Goal: Task Accomplishment & Management: Complete application form

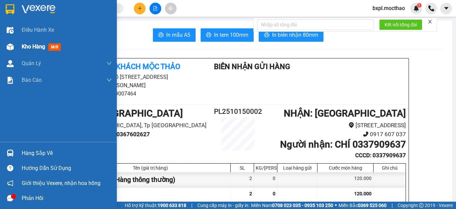
click at [11, 45] on img at bounding box center [10, 46] width 7 height 7
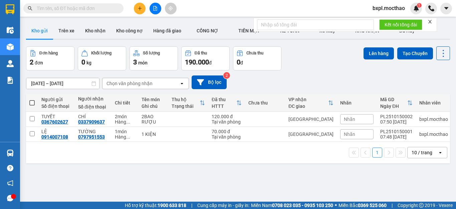
click at [31, 101] on span at bounding box center [31, 102] width 5 height 5
click at [32, 100] on input "checkbox" at bounding box center [32, 100] width 0 height 0
checkbox input "true"
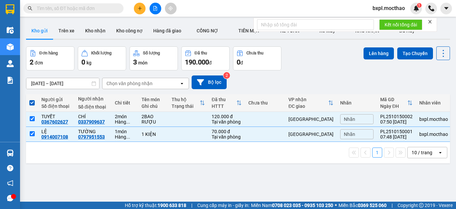
click at [430, 22] on icon "close" at bounding box center [430, 21] width 5 height 5
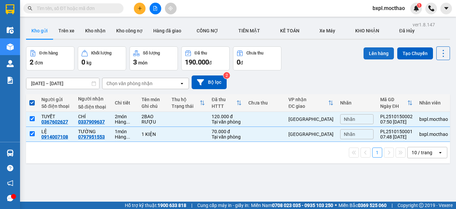
click at [369, 50] on button "Lên hàng" at bounding box center [379, 53] width 30 height 12
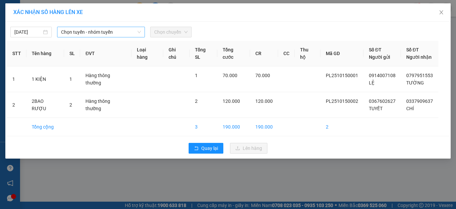
click at [95, 34] on span "Chọn tuyến - nhóm tuyến" at bounding box center [101, 32] width 80 height 10
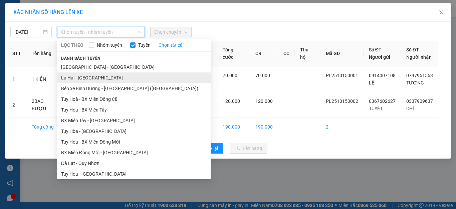
scroll to position [110, 0]
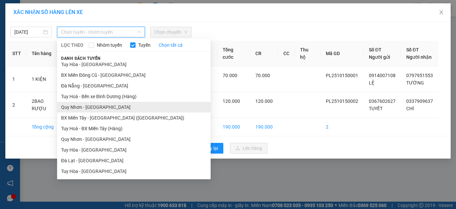
click at [74, 108] on li "Quy Nhơn - [GEOGRAPHIC_DATA]" at bounding box center [134, 107] width 154 height 11
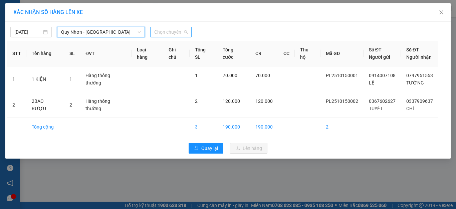
click at [165, 34] on span "Chọn chuyến" at bounding box center [170, 32] width 33 height 10
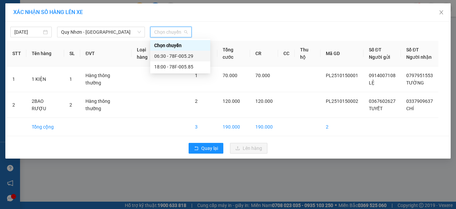
click at [169, 55] on div "06:30 - 78F-005.29" at bounding box center [180, 55] width 52 height 7
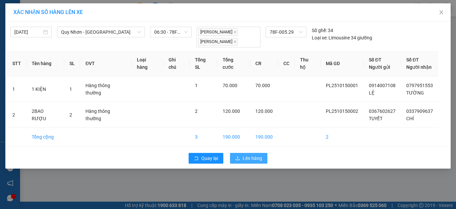
click at [252, 155] on span "Lên hàng" at bounding box center [252, 158] width 19 height 7
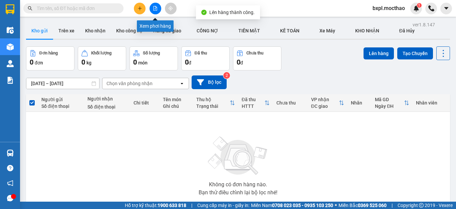
click at [155, 9] on icon "file-add" at bounding box center [156, 8] width 4 height 5
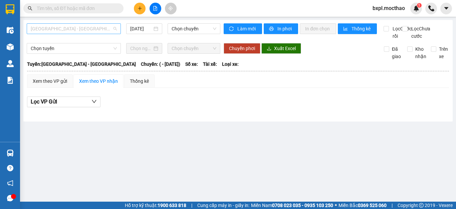
click at [94, 28] on span "[GEOGRAPHIC_DATA] - [GEOGRAPHIC_DATA]" at bounding box center [74, 29] width 86 height 10
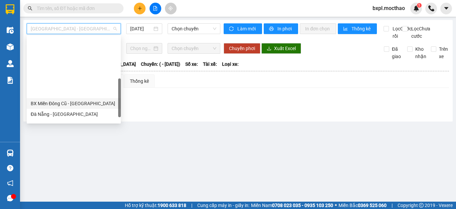
scroll to position [150, 0]
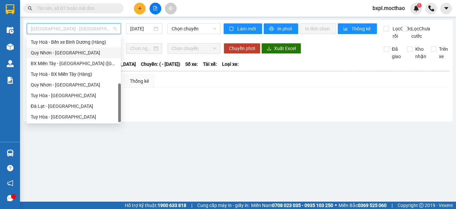
click at [43, 51] on div "Quy Nhơn - [GEOGRAPHIC_DATA]" at bounding box center [74, 52] width 86 height 7
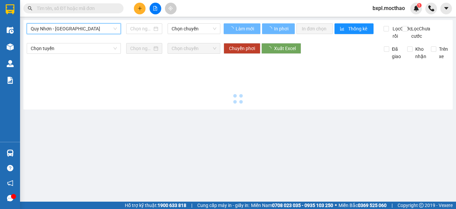
type input "[DATE]"
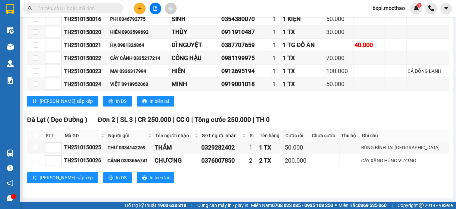
scroll to position [148, 0]
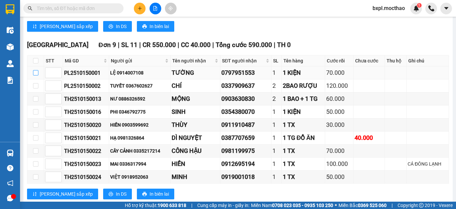
click at [37, 75] on input "checkbox" at bounding box center [35, 72] width 5 height 5
checkbox input "true"
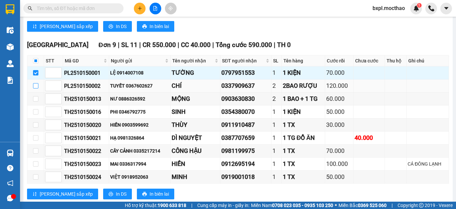
click at [36, 89] on input "checkbox" at bounding box center [35, 85] width 5 height 5
checkbox input "true"
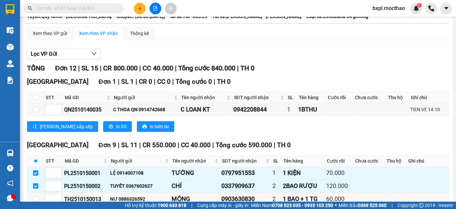
scroll to position [0, 0]
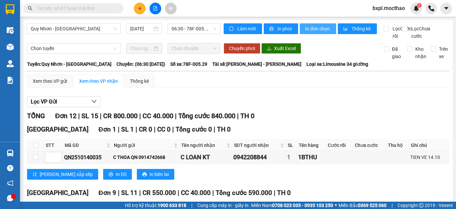
click at [314, 29] on span "In đơn chọn" at bounding box center [318, 28] width 26 height 7
click at [316, 27] on span "In đơn chọn" at bounding box center [318, 28] width 26 height 7
click at [140, 10] on icon "plus" at bounding box center [140, 8] width 5 height 5
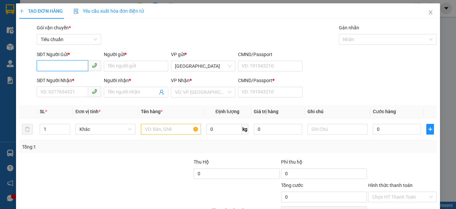
click at [43, 67] on input "SĐT Người Gửi *" at bounding box center [62, 65] width 51 height 11
paste input "0335405124"
type input "0335405124"
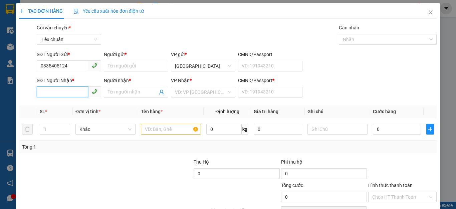
click at [45, 94] on input "SĐT Người Nhận *" at bounding box center [62, 92] width 51 height 11
paste input "0335405124"
type input "0335405124"
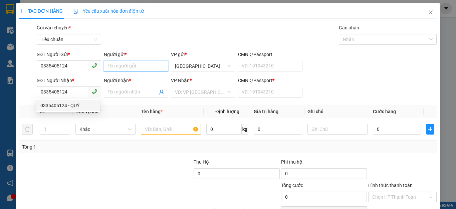
click at [128, 67] on input "Người gửi *" at bounding box center [136, 66] width 64 height 11
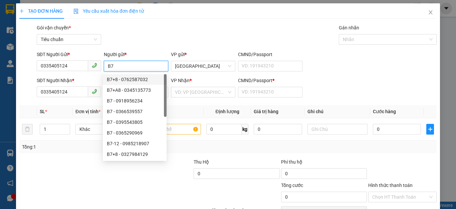
type input "B7"
click at [179, 36] on div "Gói vận chuyển * Tiêu chuẩn Gán nhãn Nhãn" at bounding box center [236, 35] width 403 height 23
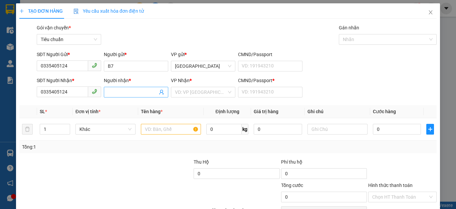
click at [118, 94] on input "Người nhận *" at bounding box center [133, 92] width 50 height 7
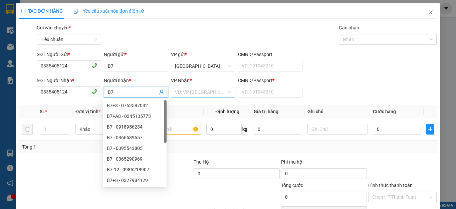
type input "B7"
click at [190, 91] on input "search" at bounding box center [201, 92] width 52 height 10
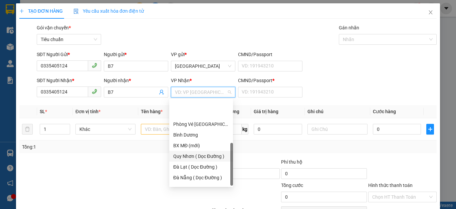
scroll to position [96, 0]
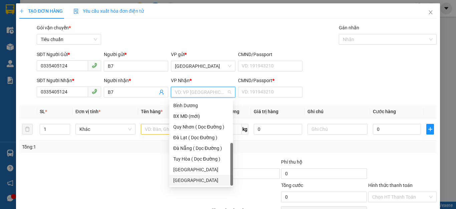
click at [184, 180] on div "[GEOGRAPHIC_DATA]" at bounding box center [201, 180] width 56 height 7
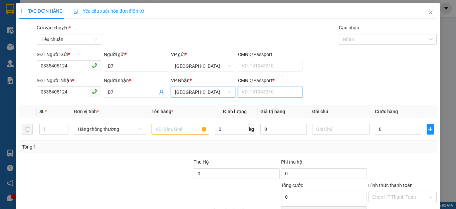
click at [255, 93] on input "CMND/Passport *" at bounding box center [270, 92] width 64 height 11
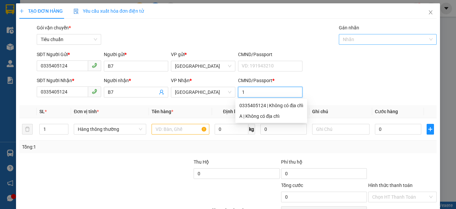
click at [358, 40] on div at bounding box center [385, 39] width 88 height 8
type input "1"
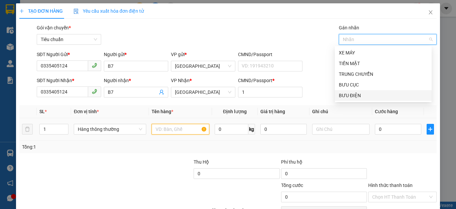
click at [165, 129] on input "text" at bounding box center [181, 129] width 58 height 11
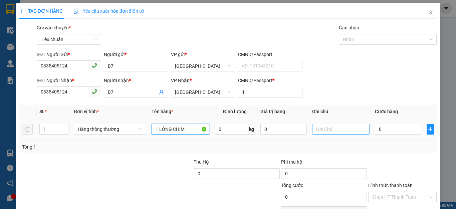
type input "1 LỒNG CHIM"
click at [322, 128] on input "text" at bounding box center [341, 129] width 58 height 11
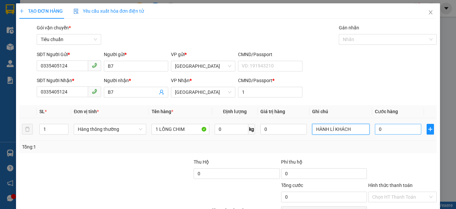
type input "HÀNH LÍ KHÁCH"
click at [396, 133] on input "0" at bounding box center [398, 129] width 46 height 11
type input "5"
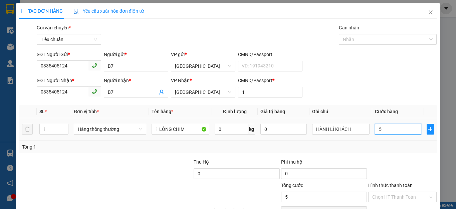
type input "50"
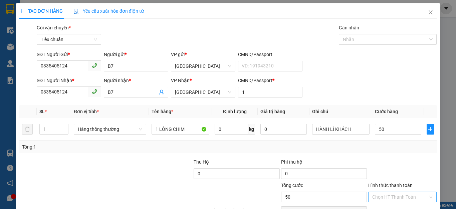
type input "50.000"
click at [380, 197] on input "Hình thức thanh toán" at bounding box center [400, 197] width 56 height 10
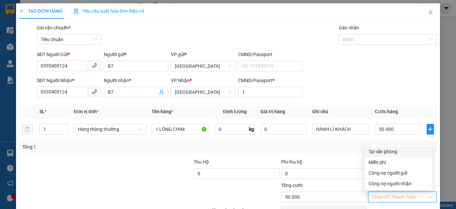
click at [391, 151] on div "Tại văn phòng" at bounding box center [399, 151] width 60 height 7
type input "0"
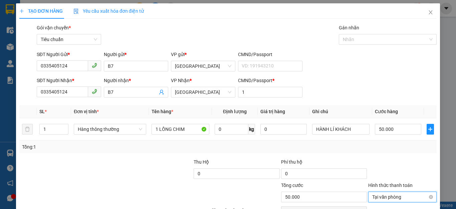
scroll to position [38, 0]
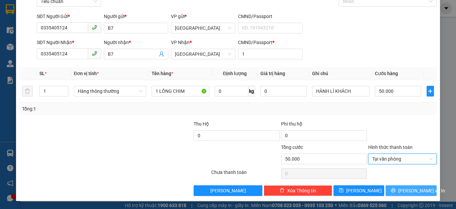
click at [400, 190] on button "[PERSON_NAME] và In" at bounding box center [411, 190] width 51 height 11
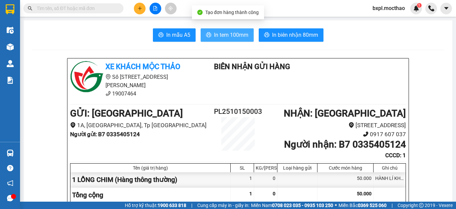
click at [224, 34] on span "In tem 100mm" at bounding box center [231, 35] width 34 height 8
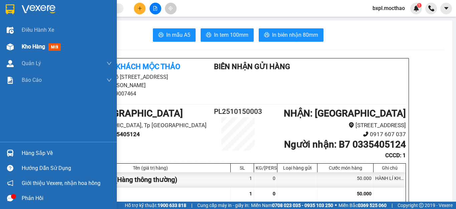
click at [11, 45] on img at bounding box center [10, 46] width 7 height 7
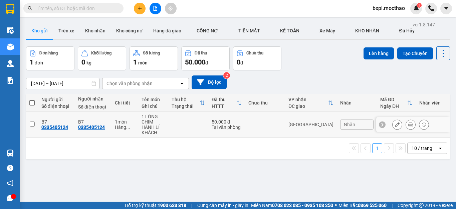
click at [32, 124] on input "checkbox" at bounding box center [32, 124] width 5 height 5
checkbox input "true"
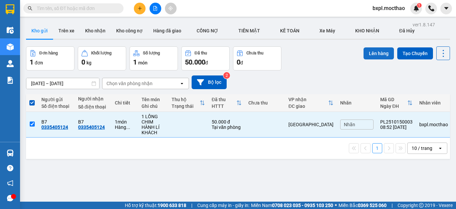
click at [371, 53] on button "Lên hàng" at bounding box center [379, 53] width 30 height 12
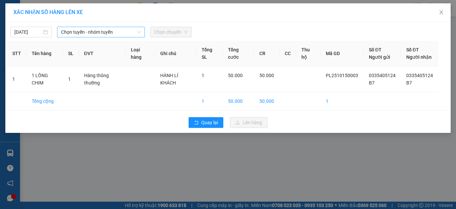
click at [92, 32] on span "Chọn tuyến - nhóm tuyến" at bounding box center [101, 32] width 80 height 10
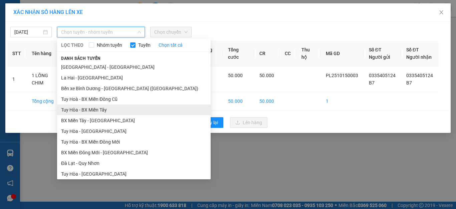
scroll to position [100, 0]
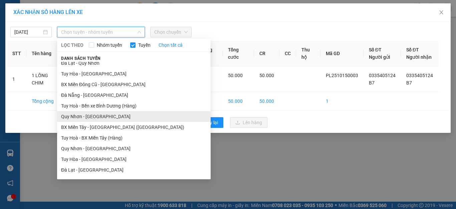
click at [79, 117] on li "Quy Nhơn - [GEOGRAPHIC_DATA]" at bounding box center [134, 116] width 154 height 11
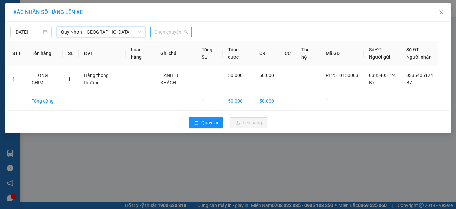
click at [177, 32] on span "Chọn chuyến" at bounding box center [170, 32] width 33 height 10
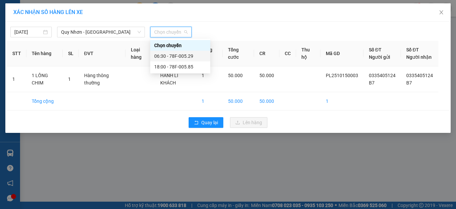
click at [173, 55] on div "06:30 - 78F-005.29" at bounding box center [180, 55] width 52 height 7
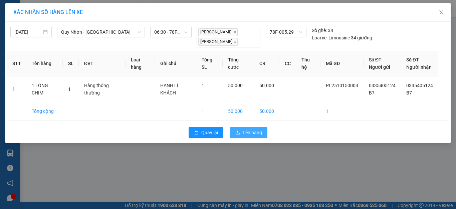
click at [250, 134] on span "Lên hàng" at bounding box center [252, 132] width 19 height 7
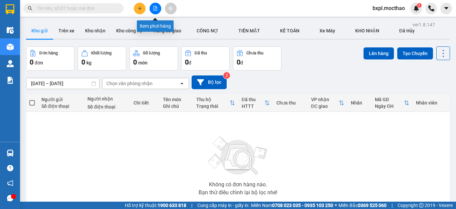
click at [156, 7] on icon "file-add" at bounding box center [156, 8] width 4 height 5
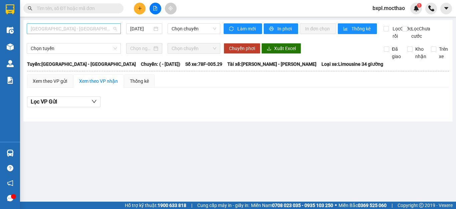
click at [74, 28] on span "[GEOGRAPHIC_DATA] - [GEOGRAPHIC_DATA]" at bounding box center [74, 29] width 86 height 10
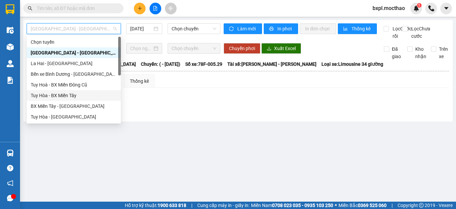
scroll to position [100, 0]
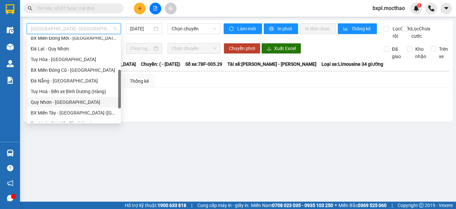
click at [46, 100] on div "Quy Nhơn - [GEOGRAPHIC_DATA]" at bounding box center [74, 102] width 86 height 7
type input "[DATE]"
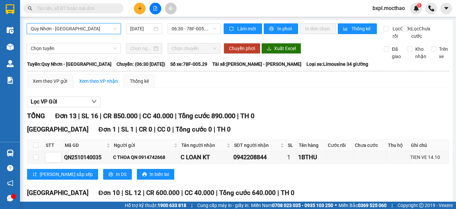
scroll to position [167, 0]
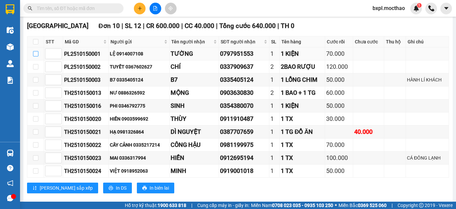
click at [36, 56] on input "checkbox" at bounding box center [35, 53] width 5 height 5
checkbox input "true"
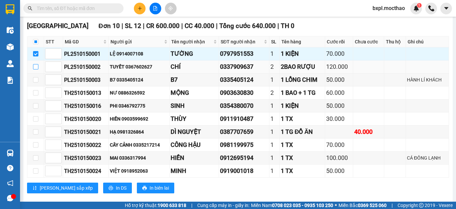
click at [35, 69] on input "checkbox" at bounding box center [35, 66] width 5 height 5
checkbox input "true"
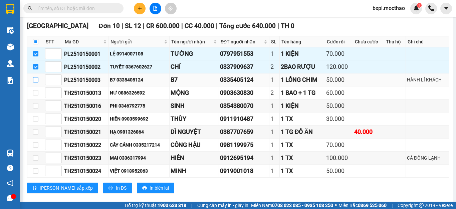
click at [36, 83] on input "checkbox" at bounding box center [35, 79] width 5 height 5
checkbox input "true"
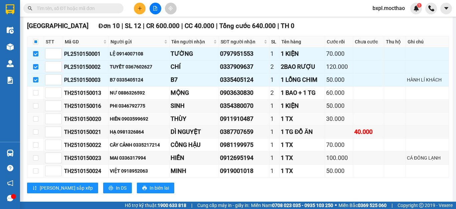
scroll to position [0, 0]
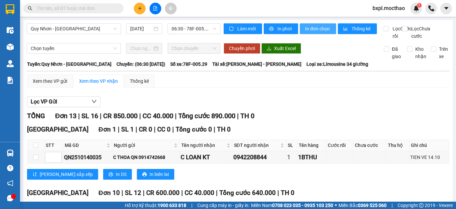
click at [313, 30] on span "In đơn chọn" at bounding box center [318, 28] width 26 height 7
click at [318, 30] on span "In đơn chọn" at bounding box center [318, 28] width 26 height 7
